Goal: Check status: Check status

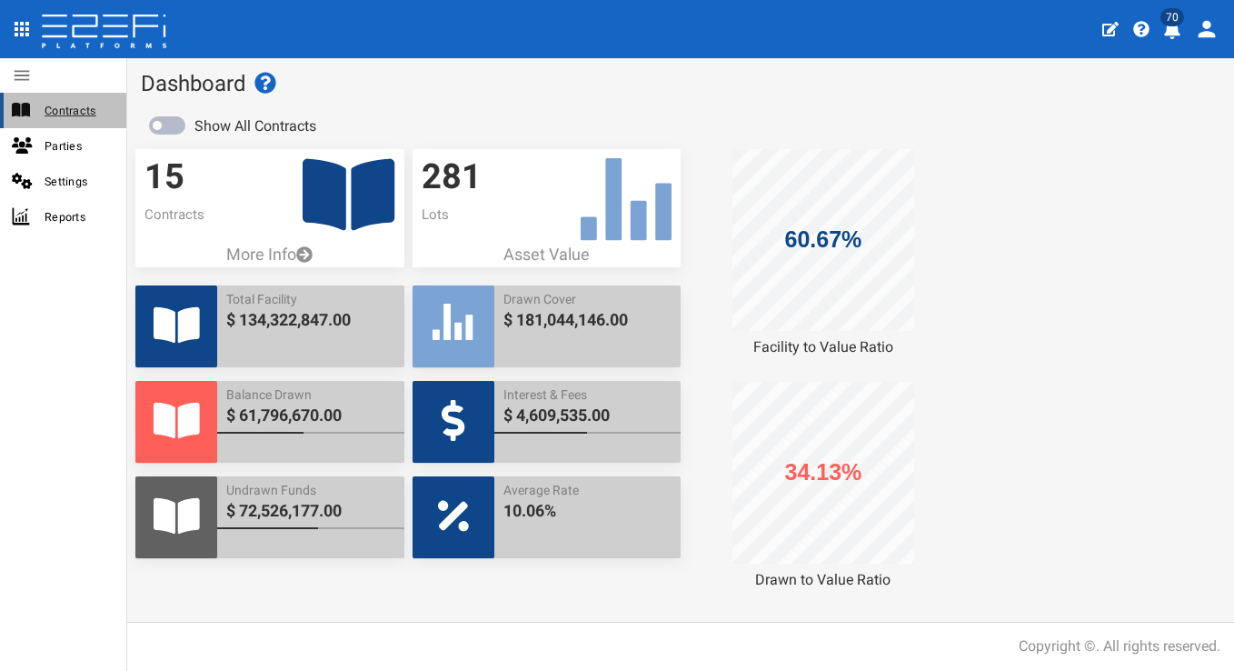
click at [75, 112] on span "Contracts" at bounding box center [78, 110] width 67 height 21
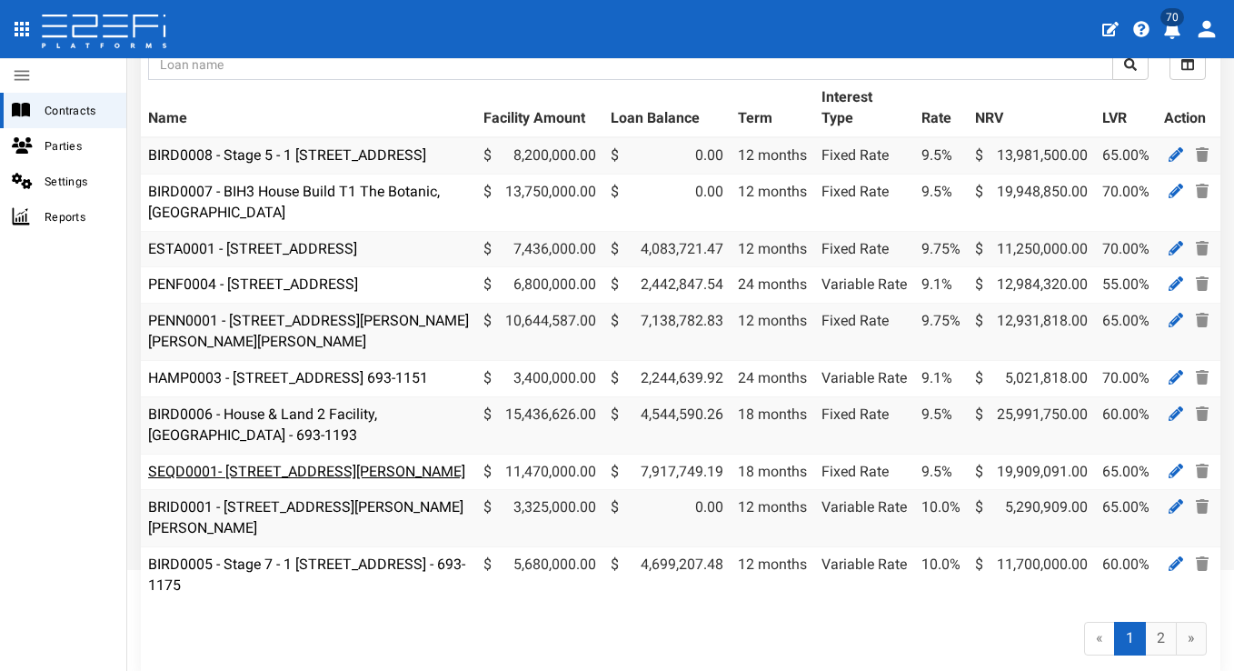
scroll to position [297, 0]
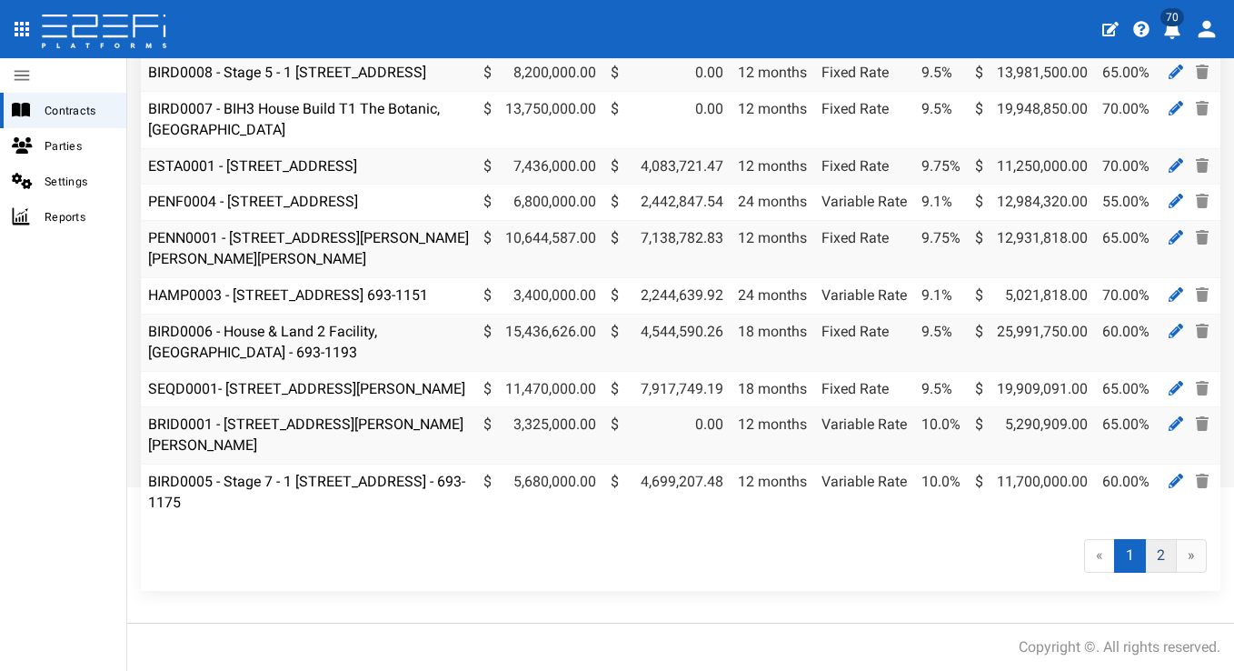
click at [1156, 573] on link "2" at bounding box center [1161, 556] width 32 height 34
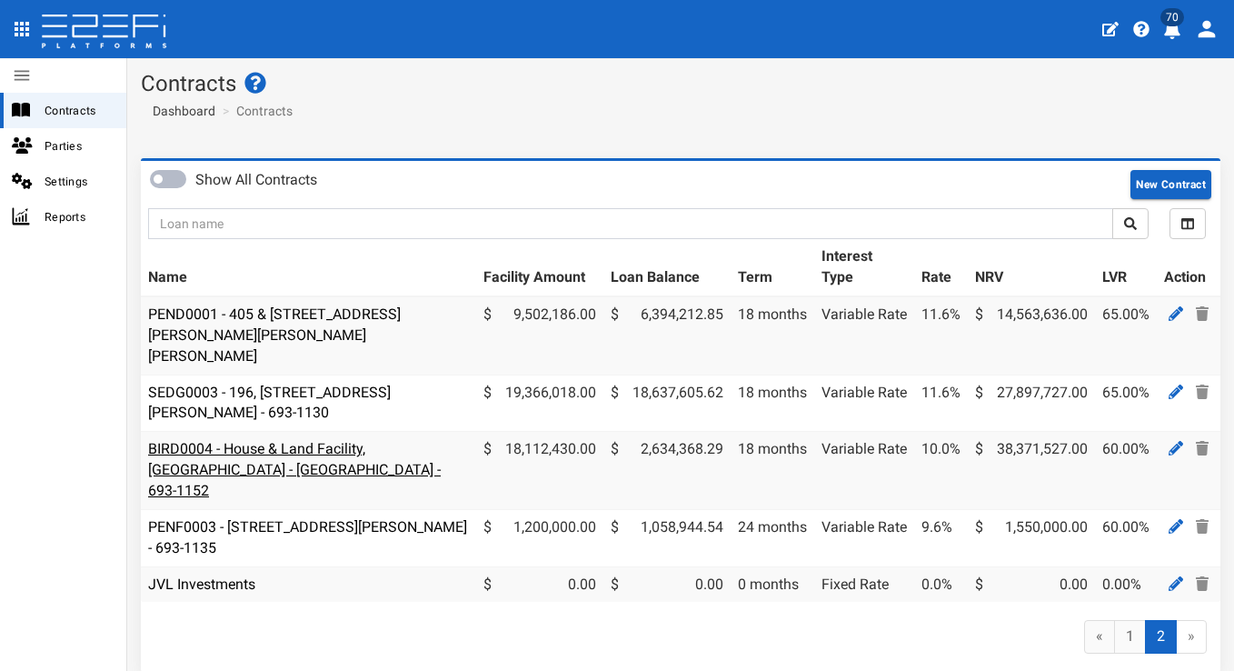
click at [274, 440] on link "BIRD0004 - House & Land Facility, [GEOGRAPHIC_DATA] - [GEOGRAPHIC_DATA] - 693-1…" at bounding box center [294, 469] width 293 height 59
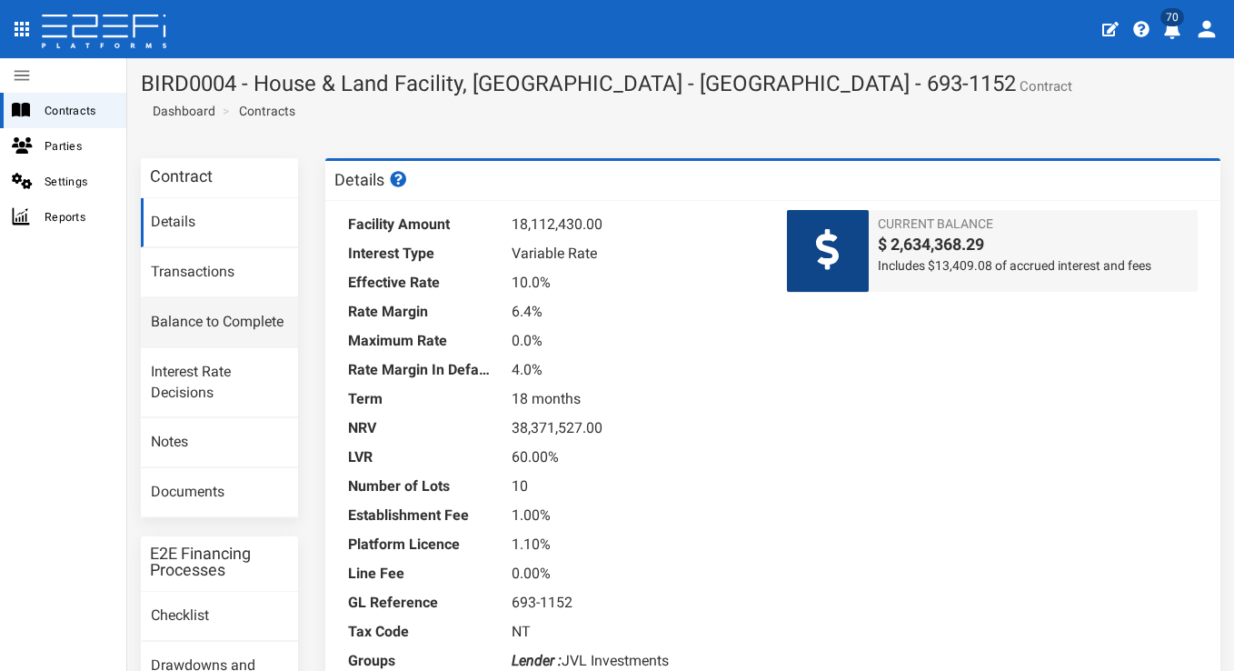
click at [237, 324] on link "Balance to Complete" at bounding box center [219, 322] width 157 height 49
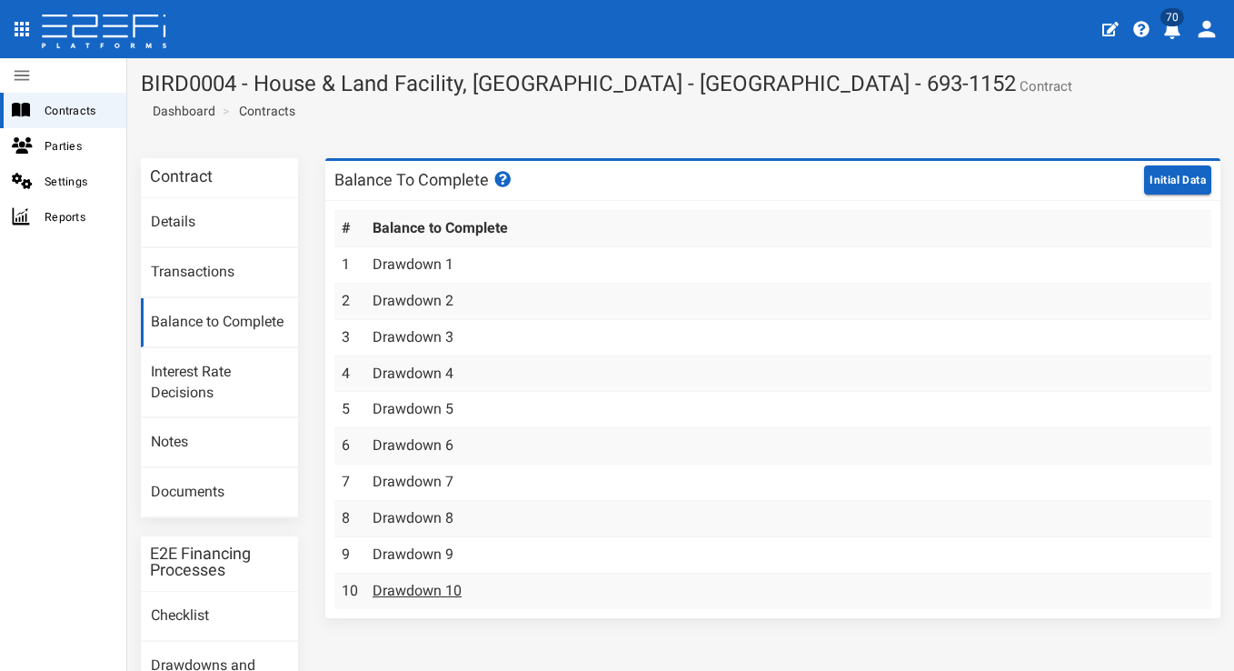
click at [390, 582] on link "Drawdown 10" at bounding box center [417, 590] width 89 height 17
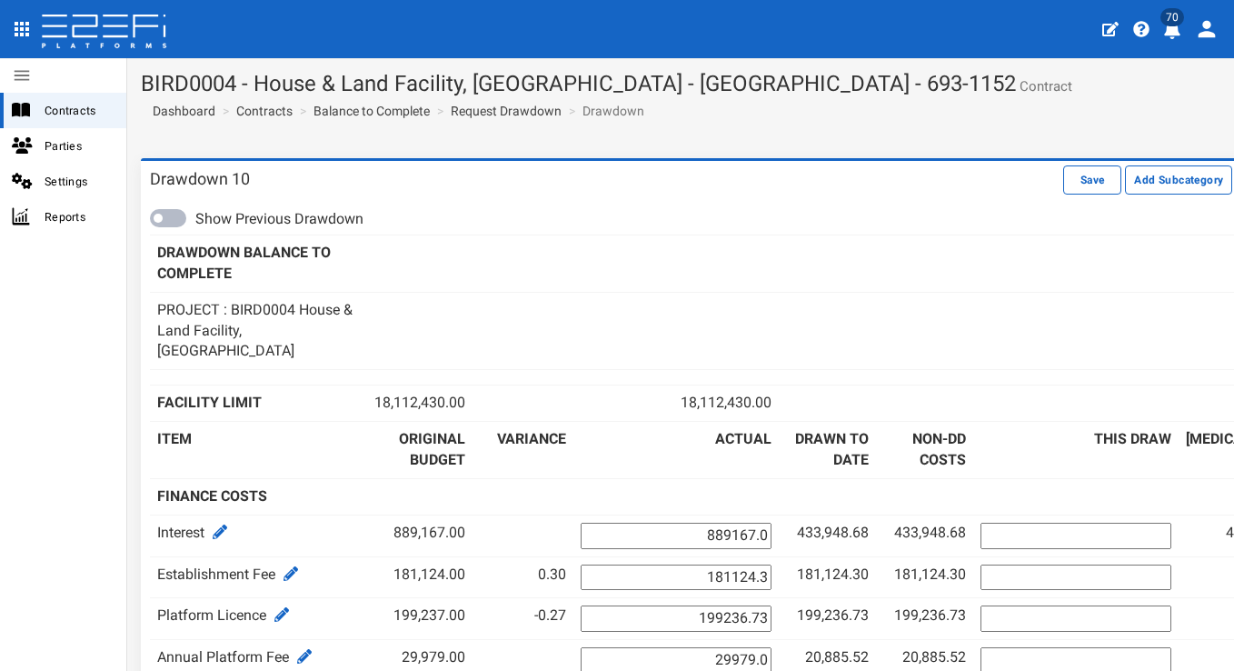
click at [1180, 30] on icon "profile" at bounding box center [1173, 30] width 18 height 18
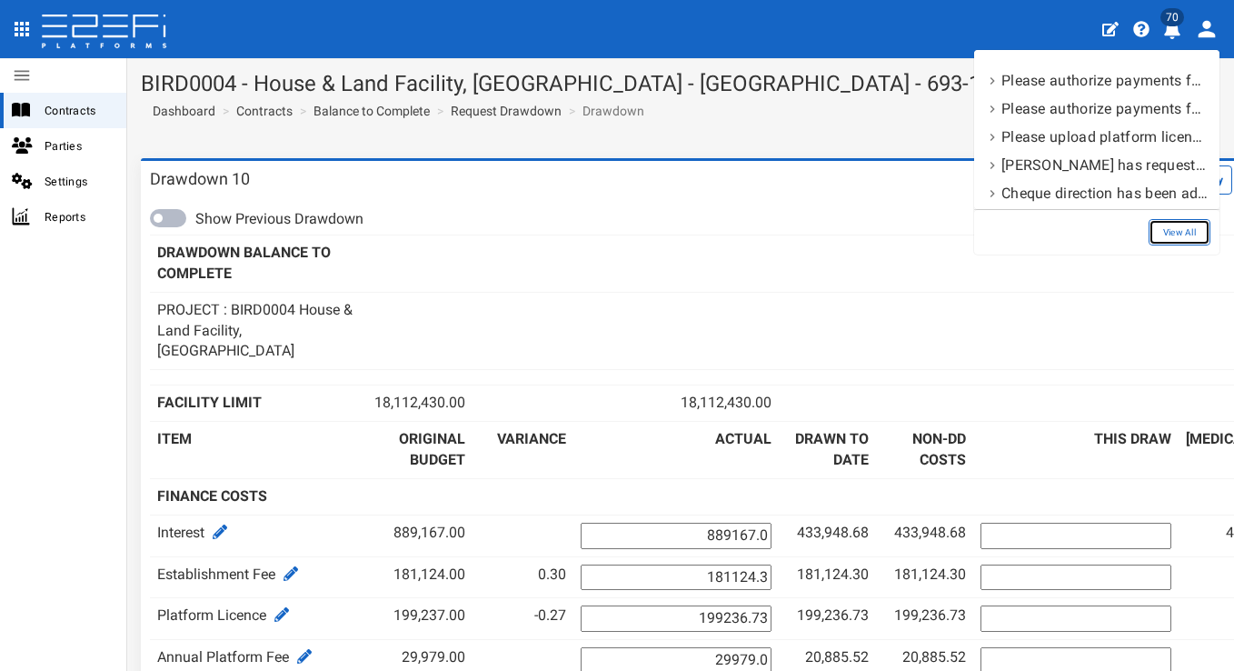
click at [1186, 231] on link "View All" at bounding box center [1180, 232] width 62 height 26
